Goal: Task Accomplishment & Management: Use online tool/utility

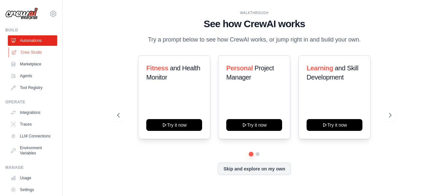
click at [32, 51] on link "Crew Studio" at bounding box center [32, 52] width 49 height 10
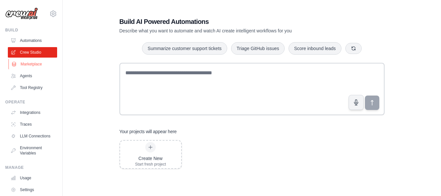
click at [30, 66] on link "Marketplace" at bounding box center [32, 64] width 49 height 10
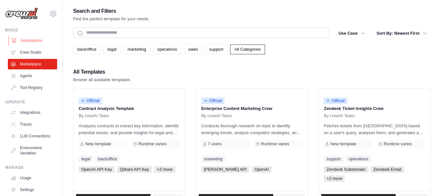
click at [34, 39] on link "Automations" at bounding box center [32, 40] width 49 height 10
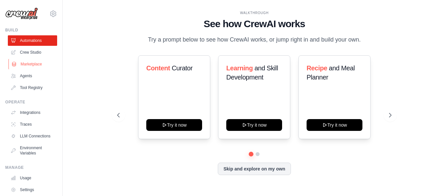
click at [33, 68] on ul "Automations Crew Studio Marketplace Agents Tool Registry" at bounding box center [32, 63] width 49 height 57
click at [30, 72] on link "Agents" at bounding box center [32, 76] width 49 height 10
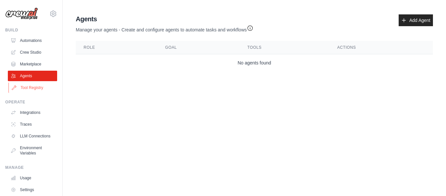
click at [40, 87] on link "Tool Registry" at bounding box center [32, 87] width 49 height 10
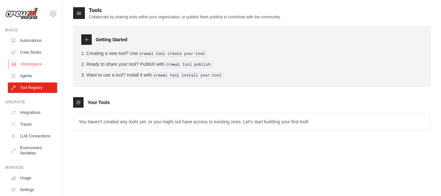
click at [33, 68] on link "Marketplace" at bounding box center [32, 64] width 49 height 10
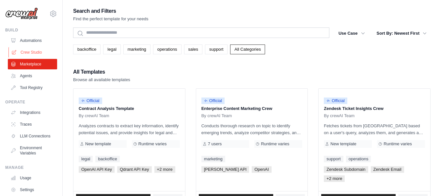
click at [31, 52] on link "Crew Studio" at bounding box center [32, 52] width 49 height 10
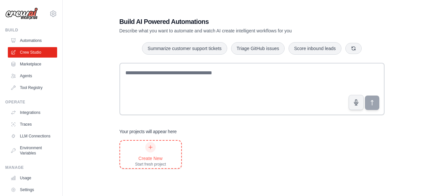
click at [136, 149] on div "Create New Start fresh project" at bounding box center [150, 154] width 31 height 25
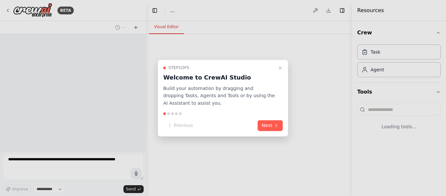
select select "****"
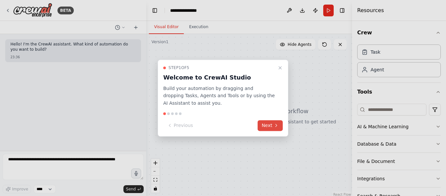
click at [267, 124] on button "Next" at bounding box center [270, 125] width 25 height 11
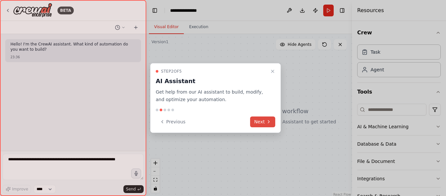
click at [267, 124] on button "Next" at bounding box center [262, 121] width 25 height 11
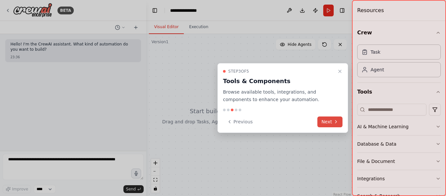
click at [338, 124] on button "Next" at bounding box center [329, 121] width 25 height 11
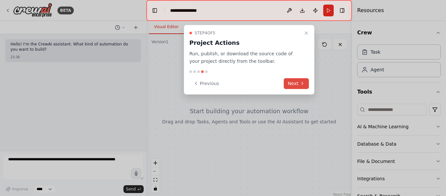
click at [298, 82] on button "Next" at bounding box center [296, 83] width 25 height 11
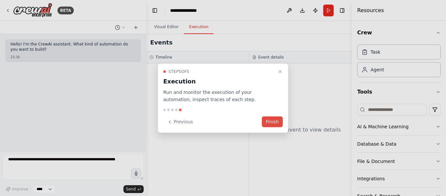
click at [273, 122] on button "Finish" at bounding box center [272, 121] width 21 height 11
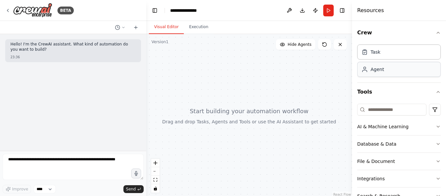
click at [378, 71] on div "Agent" at bounding box center [377, 69] width 13 height 7
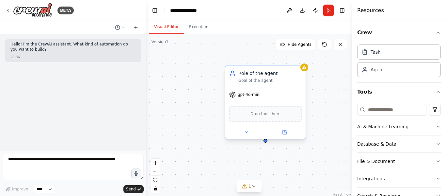
click at [259, 94] on span "gpt-4o-mini" at bounding box center [249, 94] width 23 height 5
click at [255, 96] on span "gpt-4o-mini" at bounding box center [249, 94] width 23 height 5
click at [256, 96] on span "gpt-4o-mini" at bounding box center [249, 94] width 23 height 5
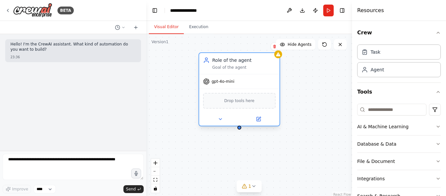
drag, startPoint x: 276, startPoint y: 79, endPoint x: 248, endPoint y: 66, distance: 30.8
click at [248, 66] on div "Goal of the agent" at bounding box center [243, 67] width 63 height 5
click at [260, 119] on icon at bounding box center [259, 119] width 4 height 4
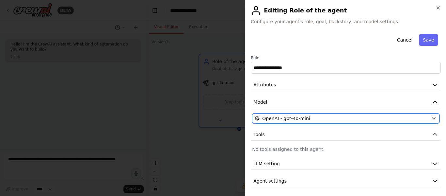
click at [260, 119] on div "OpenAI - gpt-4o-mini" at bounding box center [342, 118] width 174 height 7
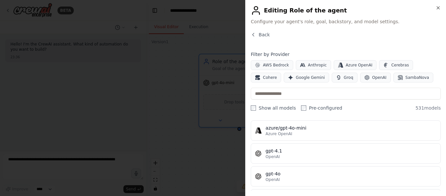
scroll to position [98, 0]
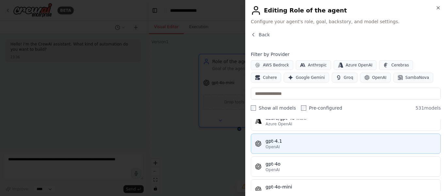
click at [289, 142] on div "gpt-4.1" at bounding box center [350, 140] width 171 height 7
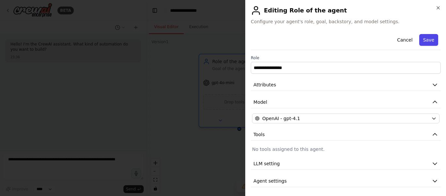
click at [423, 40] on button "Save" at bounding box center [428, 40] width 19 height 12
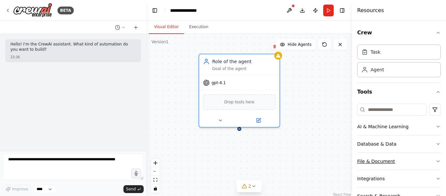
click at [381, 161] on div "File & Document" at bounding box center [376, 161] width 38 height 7
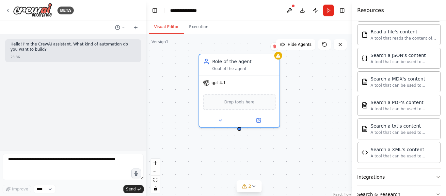
scroll to position [229, 0]
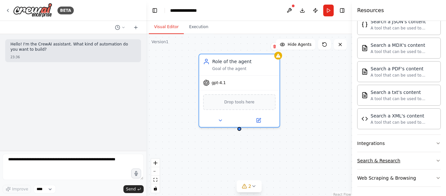
click at [402, 161] on button "Search & Research" at bounding box center [399, 160] width 84 height 17
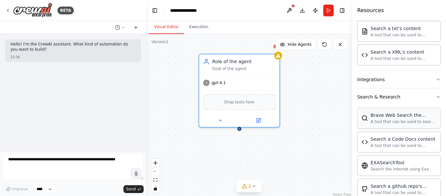
scroll to position [270, 0]
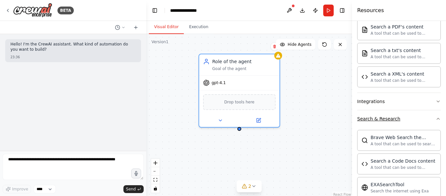
click at [412, 117] on button "Search & Research" at bounding box center [399, 118] width 84 height 17
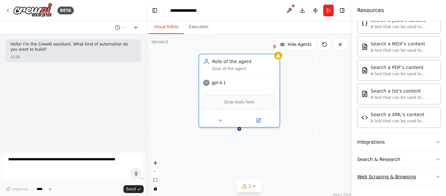
click at [392, 175] on div "Web Scraping & Browsing" at bounding box center [386, 176] width 59 height 7
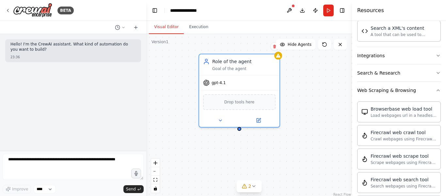
scroll to position [294, 0]
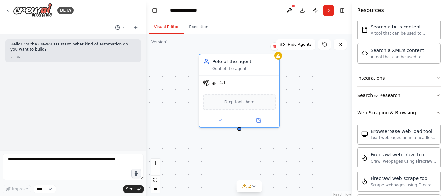
click at [416, 116] on button "Web Scraping & Browsing" at bounding box center [399, 112] width 84 height 17
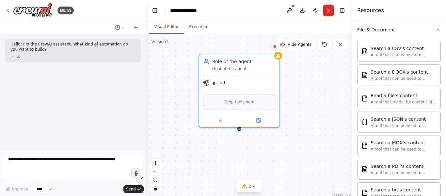
scroll to position [132, 0]
click at [396, 124] on div "A tool that can be used to semantic search a query from a JSON's content." at bounding box center [404, 124] width 66 height 5
click at [399, 124] on div "A tool that can be used to semantic search a query from a JSON's content." at bounding box center [404, 124] width 66 height 5
drag, startPoint x: 399, startPoint y: 124, endPoint x: 287, endPoint y: 156, distance: 117.0
click at [289, 157] on div "**********" at bounding box center [223, 98] width 446 height 196
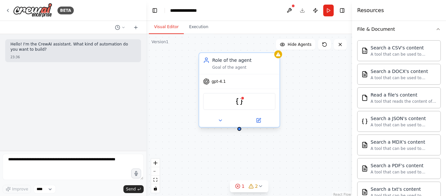
click at [244, 103] on div "JSONSearchTool" at bounding box center [239, 101] width 72 height 17
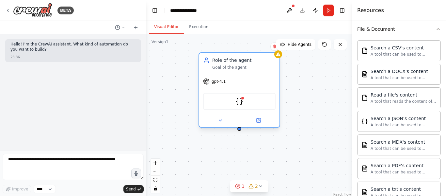
click at [244, 103] on div "JSONSearchTool" at bounding box center [239, 101] width 72 height 17
click at [223, 121] on button at bounding box center [220, 120] width 37 height 8
click at [260, 120] on icon at bounding box center [259, 120] width 4 height 4
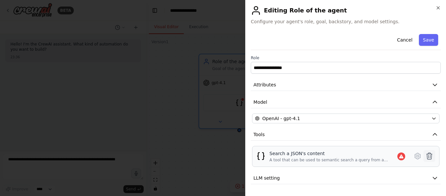
click at [425, 157] on icon at bounding box center [429, 156] width 8 height 8
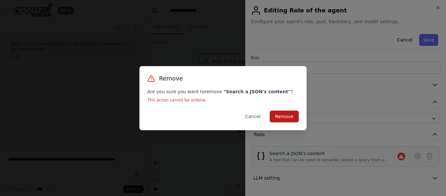
click at [287, 114] on button "Remove" at bounding box center [284, 116] width 29 height 12
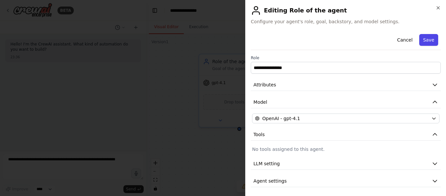
click at [424, 42] on button "Save" at bounding box center [428, 40] width 19 height 12
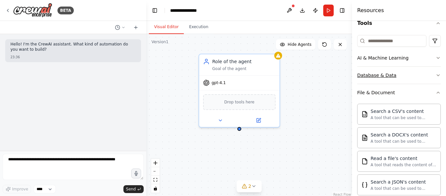
scroll to position [67, 0]
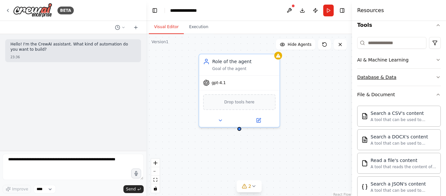
click at [391, 77] on div "Database & Data" at bounding box center [376, 77] width 39 height 7
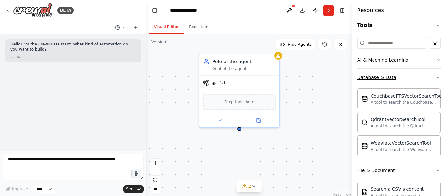
click at [391, 77] on div "Database & Data" at bounding box center [376, 77] width 39 height 7
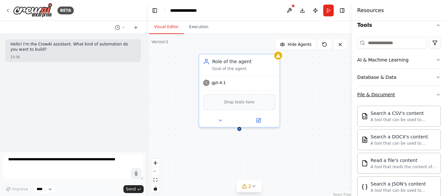
click at [396, 87] on button "File & Document" at bounding box center [399, 94] width 84 height 17
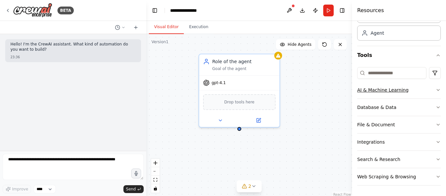
scroll to position [37, 0]
click at [401, 104] on button "Database & Data" at bounding box center [399, 107] width 84 height 17
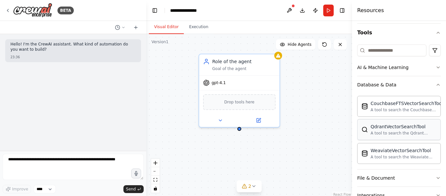
scroll to position [69, 0]
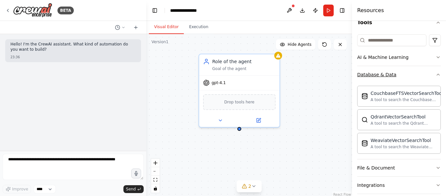
click at [400, 78] on button "Database & Data" at bounding box center [399, 74] width 84 height 17
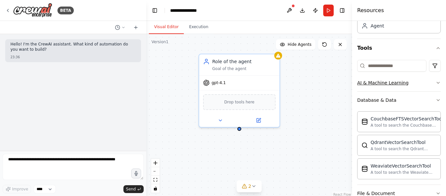
scroll to position [37, 0]
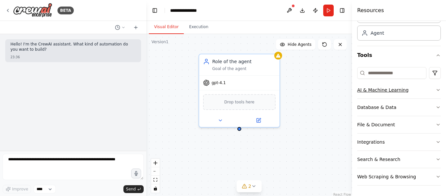
click at [390, 90] on div "AI & Machine Learning" at bounding box center [382, 90] width 51 height 7
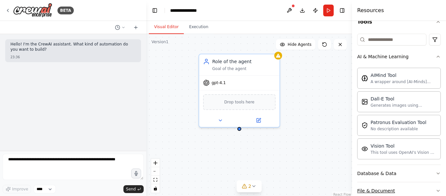
scroll to position [102, 0]
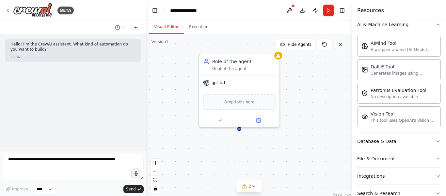
click at [339, 48] on button at bounding box center [340, 44] width 13 height 10
